Goal: Information Seeking & Learning: Learn about a topic

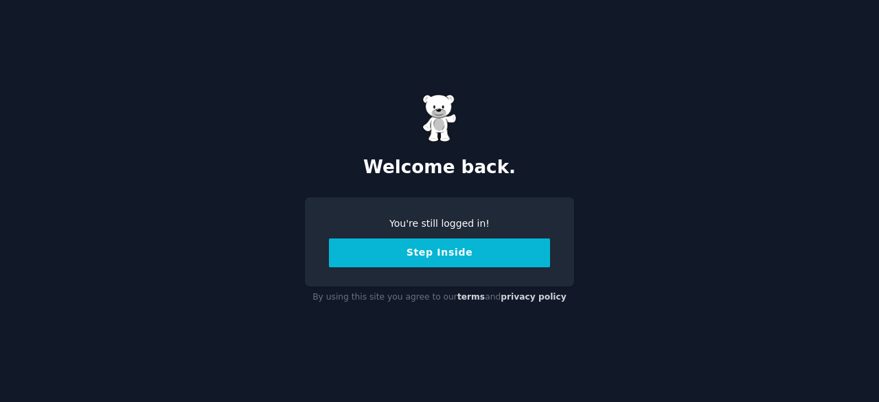
click at [433, 253] on button "Step Inside" at bounding box center [439, 252] width 221 height 29
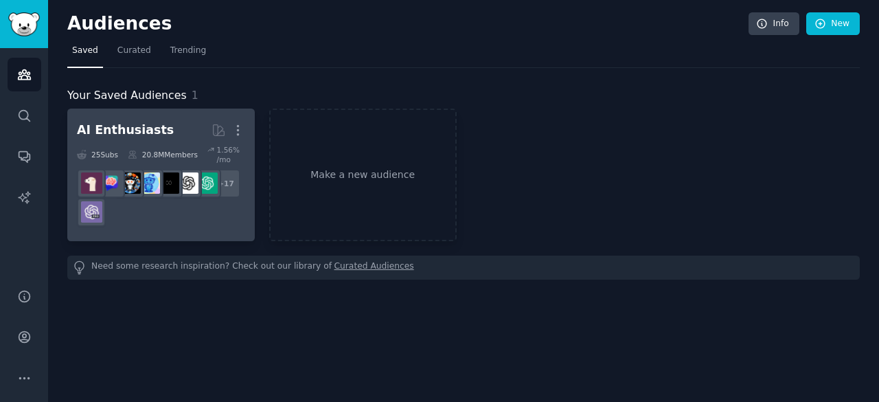
click at [184, 157] on div "20.8M Members" at bounding box center [163, 154] width 70 height 19
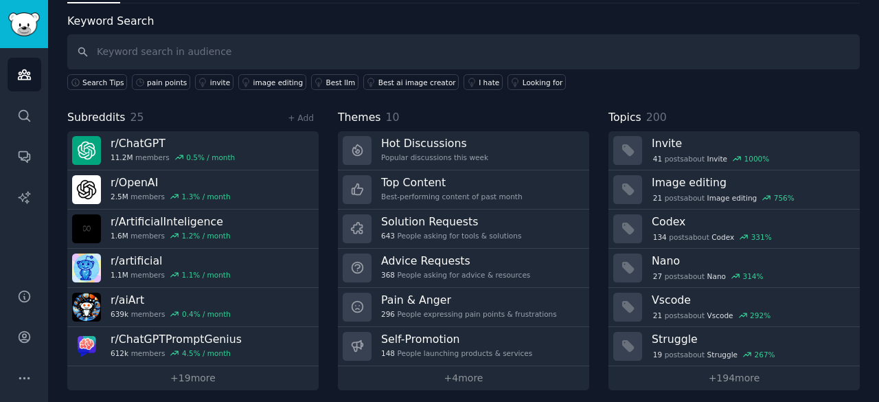
scroll to position [69, 0]
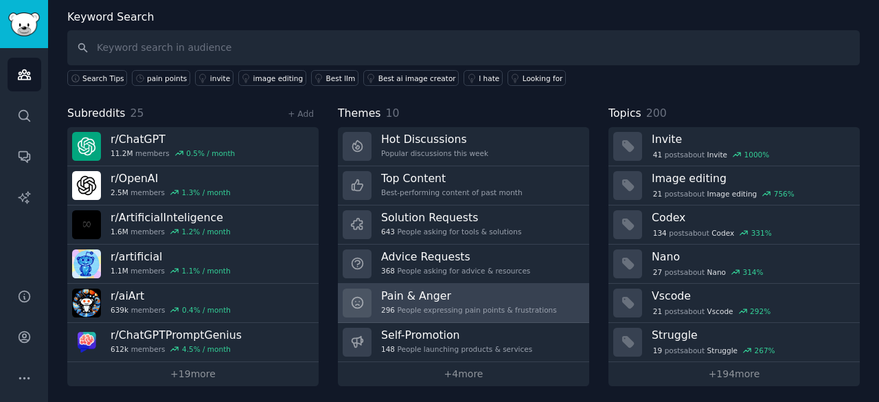
click at [424, 297] on h3 "Pain & Anger" at bounding box center [469, 295] width 176 height 14
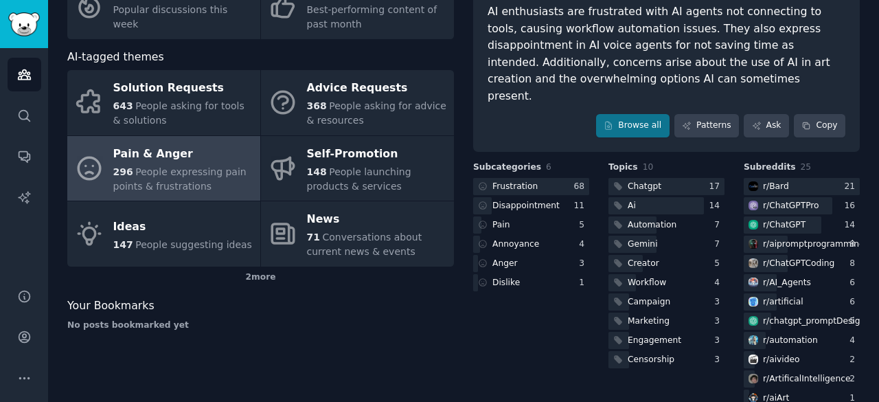
scroll to position [125, 0]
click at [636, 126] on div "Pain & Anger AI enthusiasts are frustrated with AI agents not connecting to too…" at bounding box center [666, 52] width 387 height 199
click at [646, 114] on link "Browse all" at bounding box center [632, 125] width 73 height 23
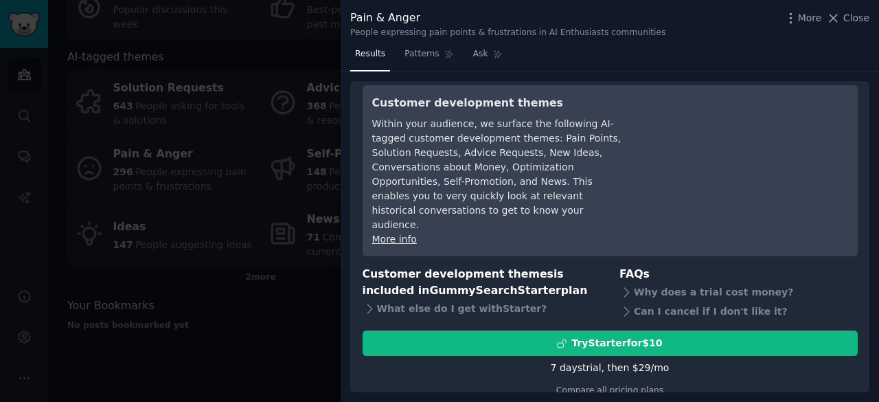
scroll to position [33, 0]
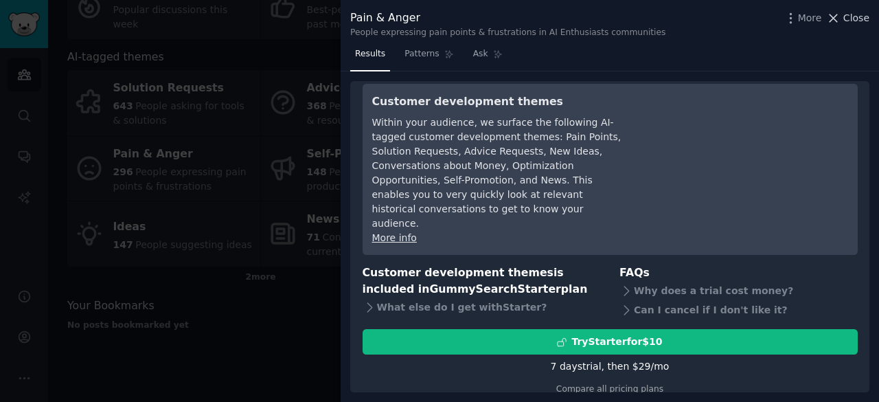
click at [840, 19] on icon at bounding box center [833, 18] width 14 height 14
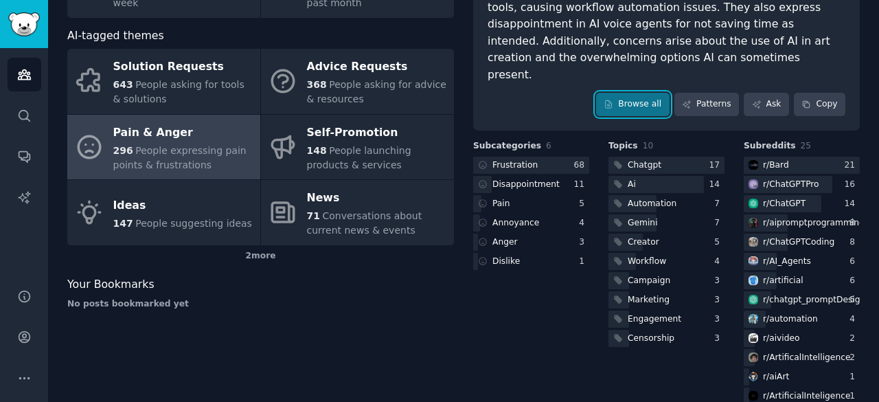
scroll to position [152, 0]
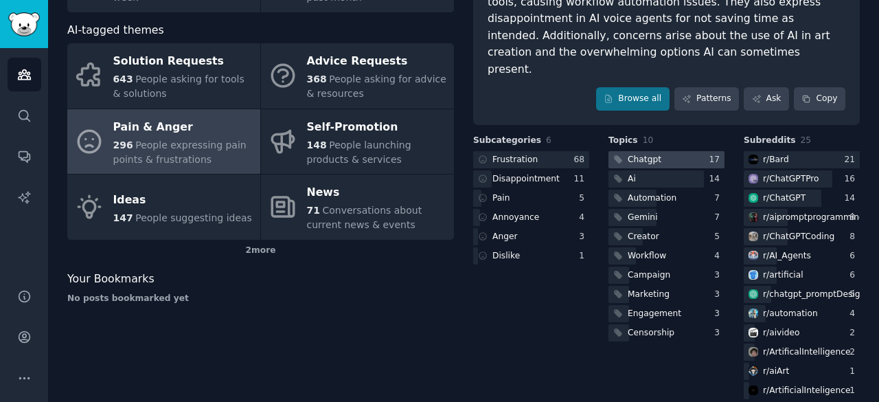
click at [652, 154] on div "Chatgpt" at bounding box center [645, 160] width 34 height 12
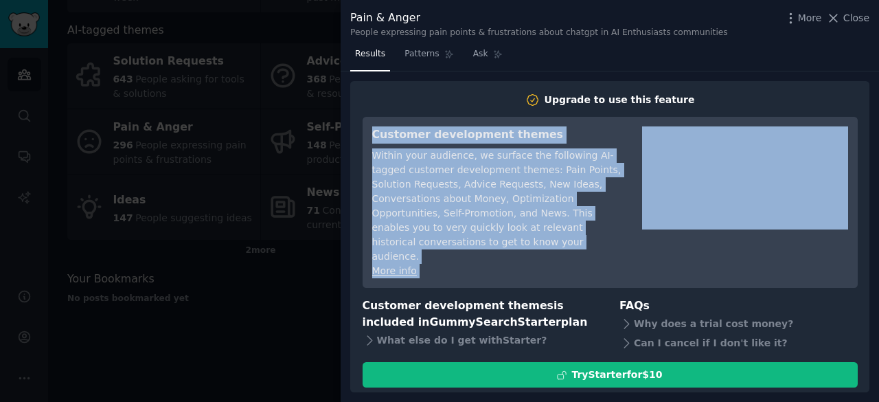
drag, startPoint x: 869, startPoint y: 184, endPoint x: 878, endPoint y: 233, distance: 49.6
click at [878, 233] on div "Results Patterns Ask Upgrade to use this feature Customer development themes Wi…" at bounding box center [610, 222] width 538 height 358
click at [386, 265] on link "More info" at bounding box center [394, 270] width 45 height 11
click at [834, 21] on icon at bounding box center [833, 18] width 14 height 14
